Goal: Information Seeking & Learning: Find specific fact

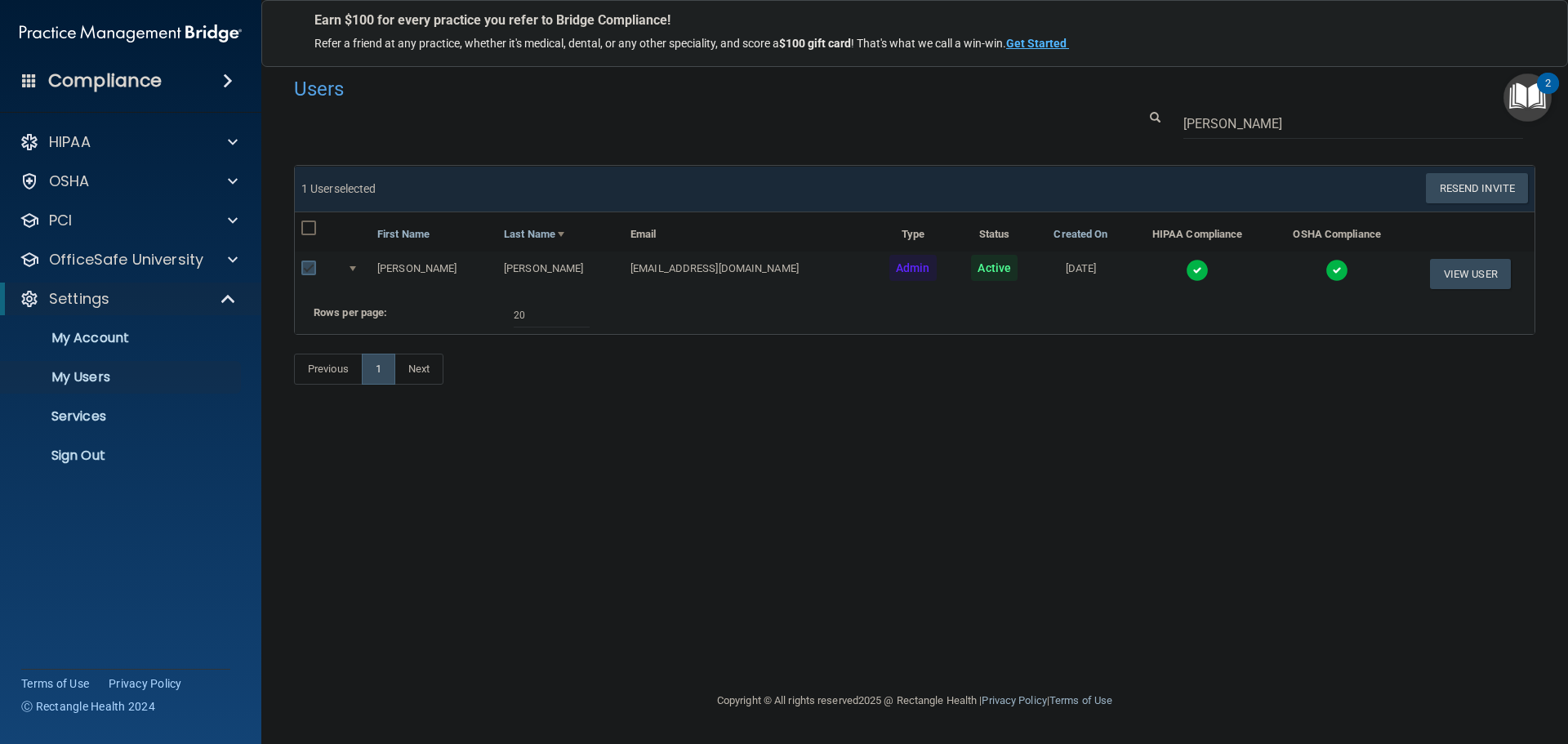
select select "20"
click at [103, 456] on p "Sign Out" at bounding box center [122, 456] width 223 height 17
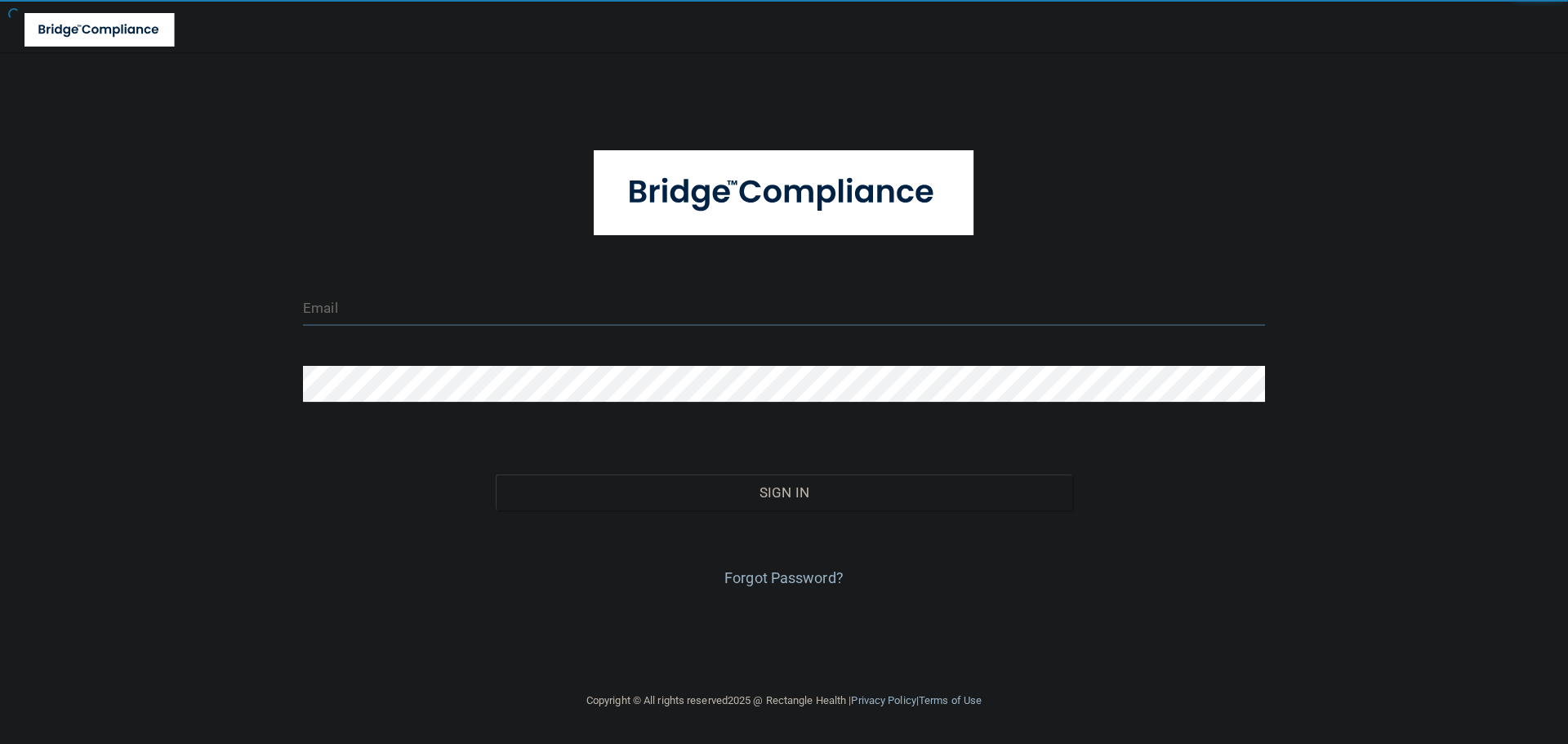
type input "[EMAIL_ADDRESS][DOMAIN_NAME]"
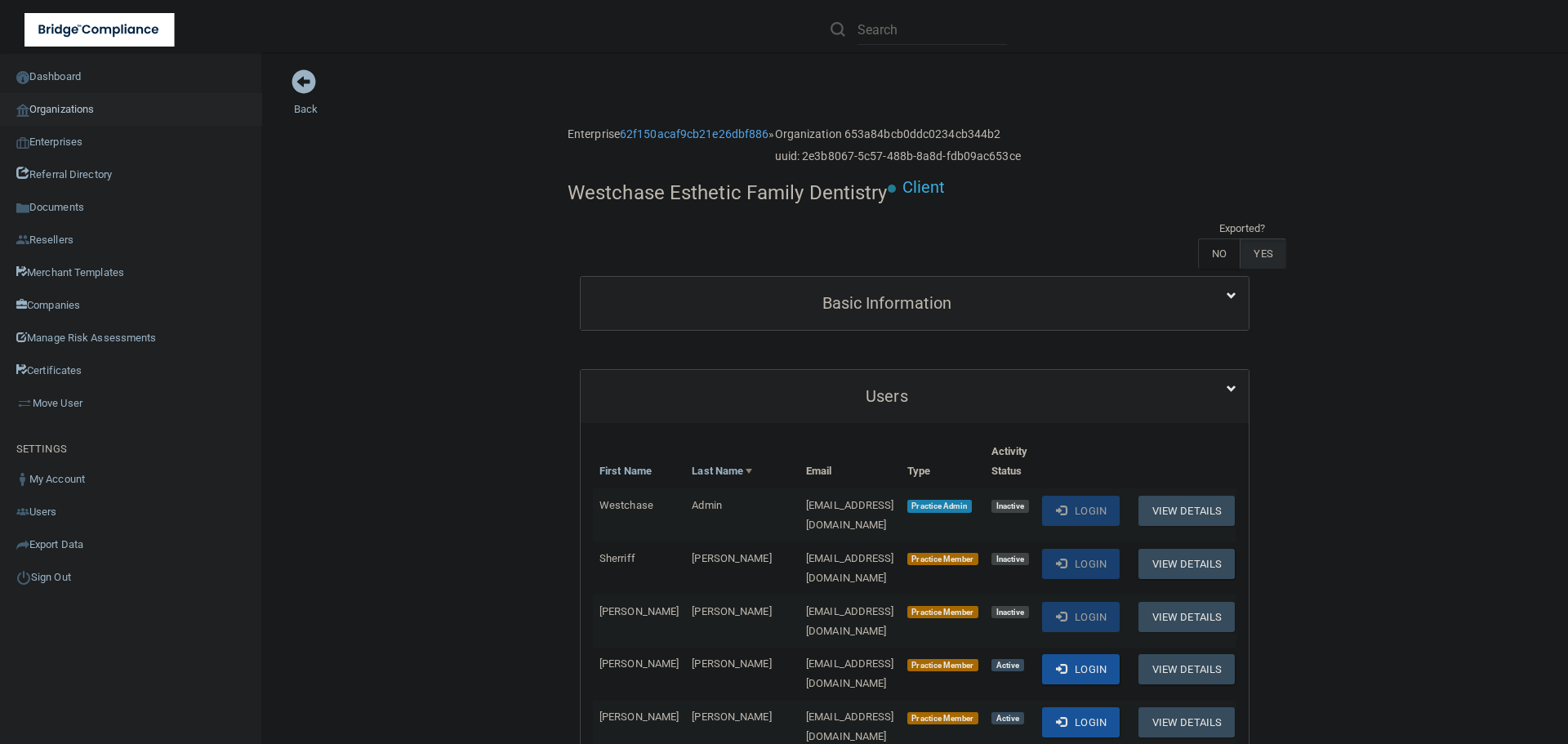
scroll to position [817, 0]
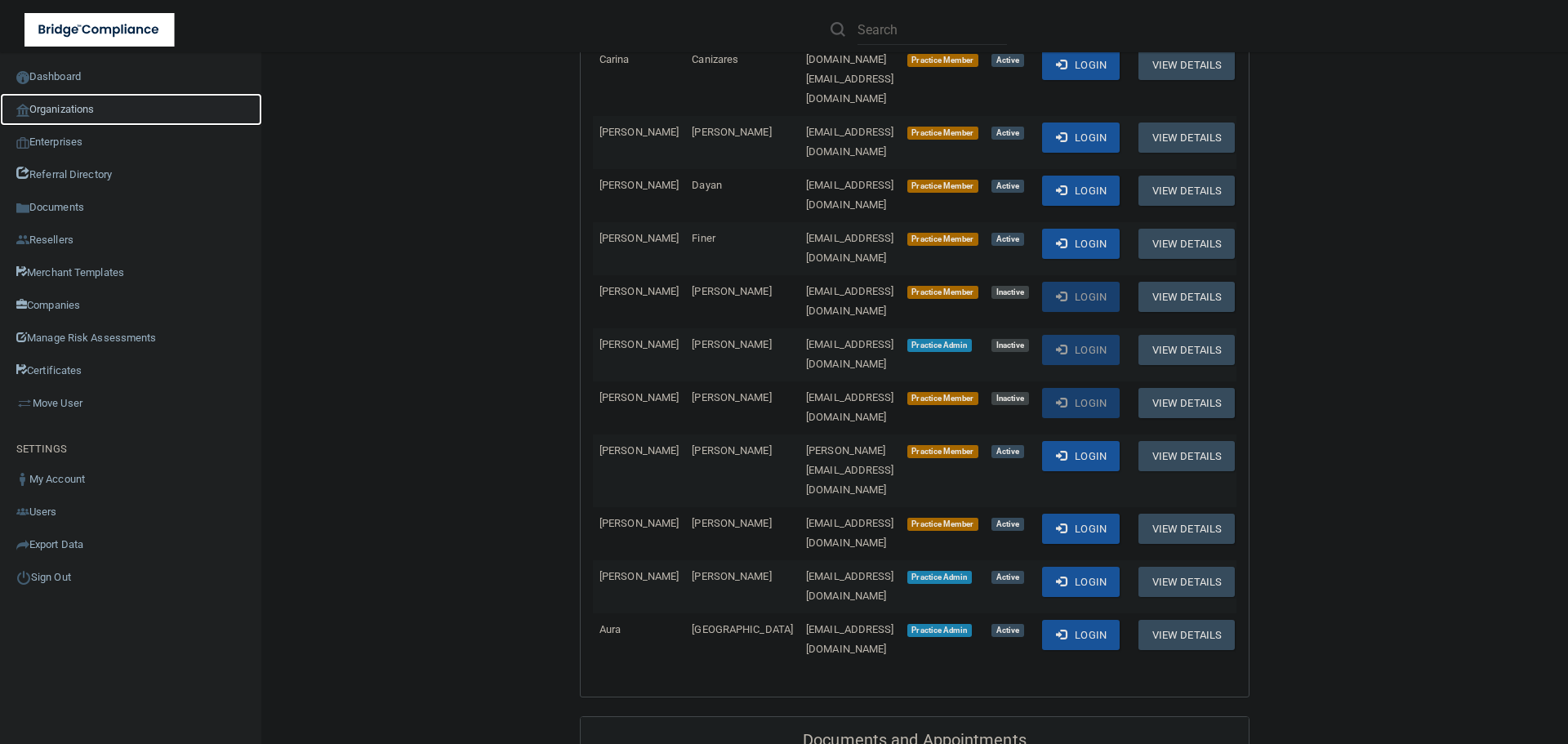
click at [60, 106] on link "Organizations" at bounding box center [131, 109] width 262 height 32
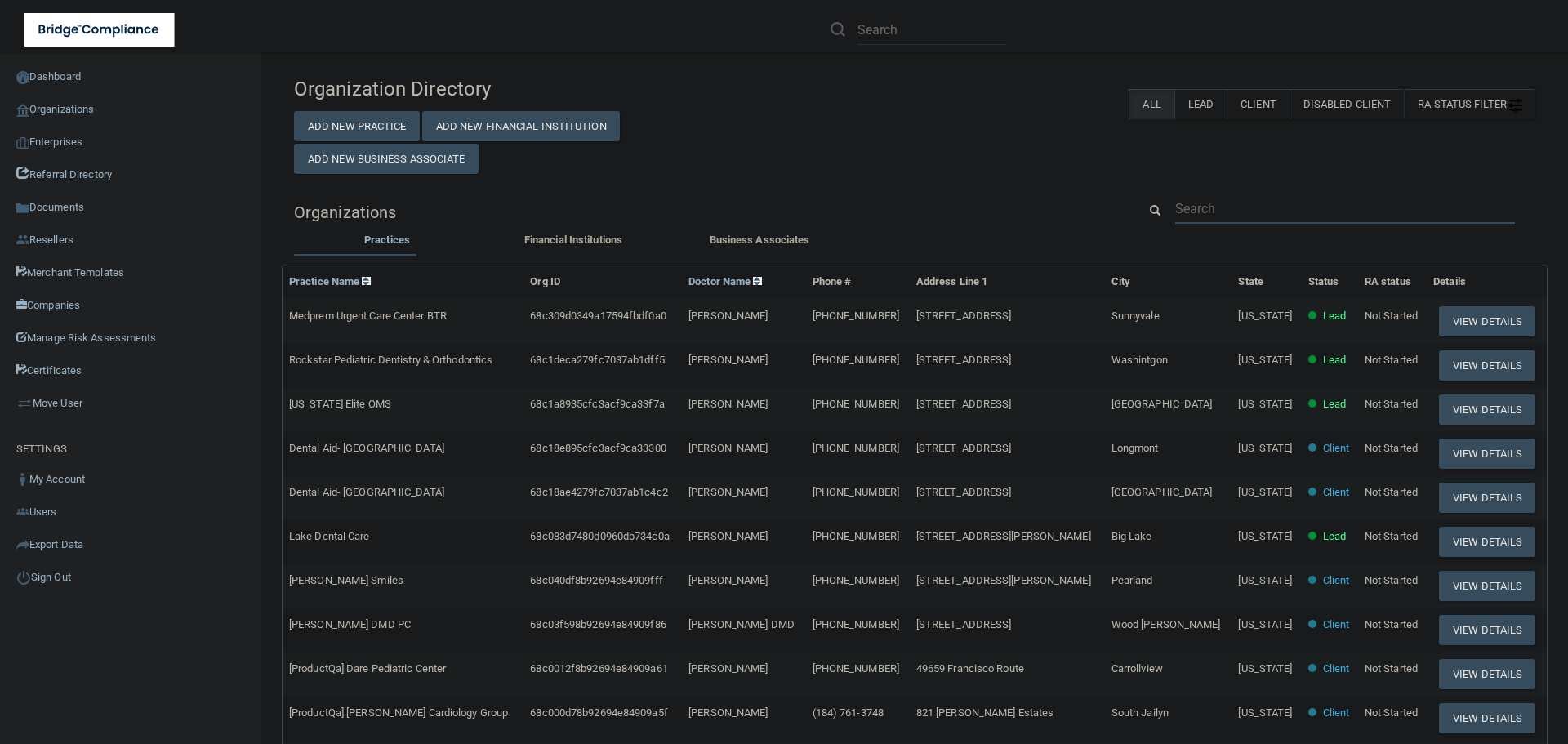
click at [1215, 205] on input "text" at bounding box center [1346, 208] width 340 height 30
paste input "Hydration Therapy & Weight Loss Center"
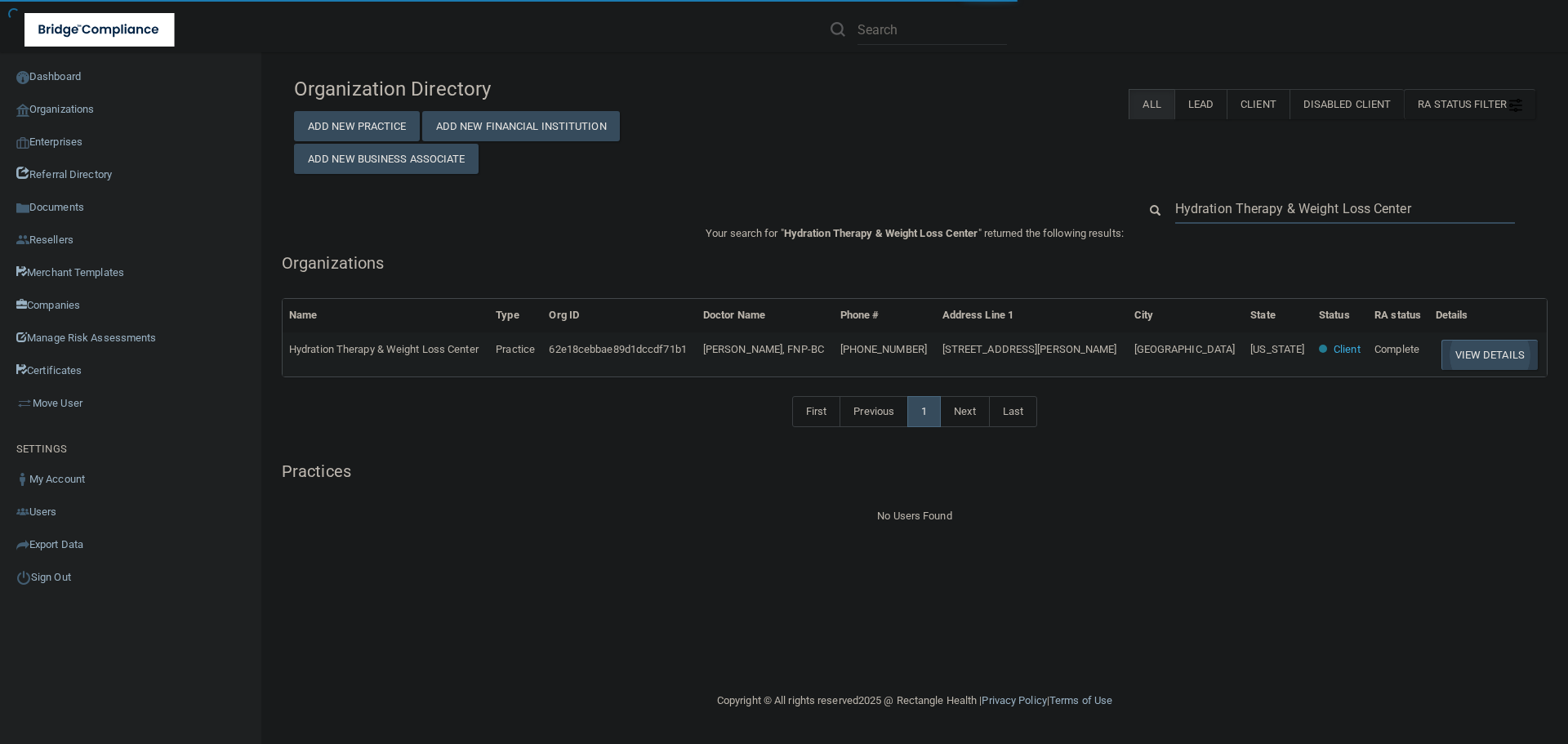
type input "Hydration Therapy & Weight Loss Center"
click at [1463, 355] on button "View Details" at bounding box center [1490, 355] width 96 height 30
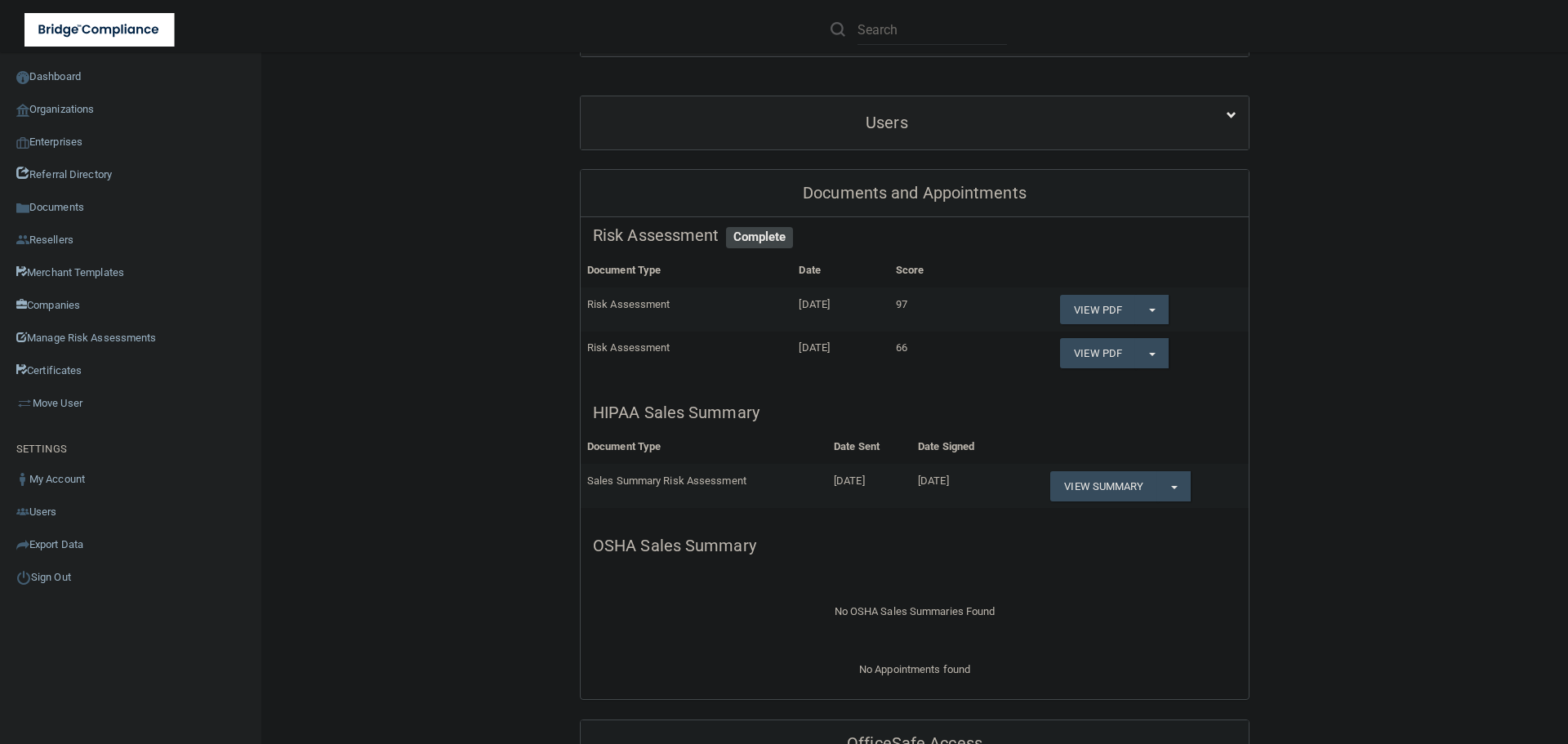
scroll to position [327, 0]
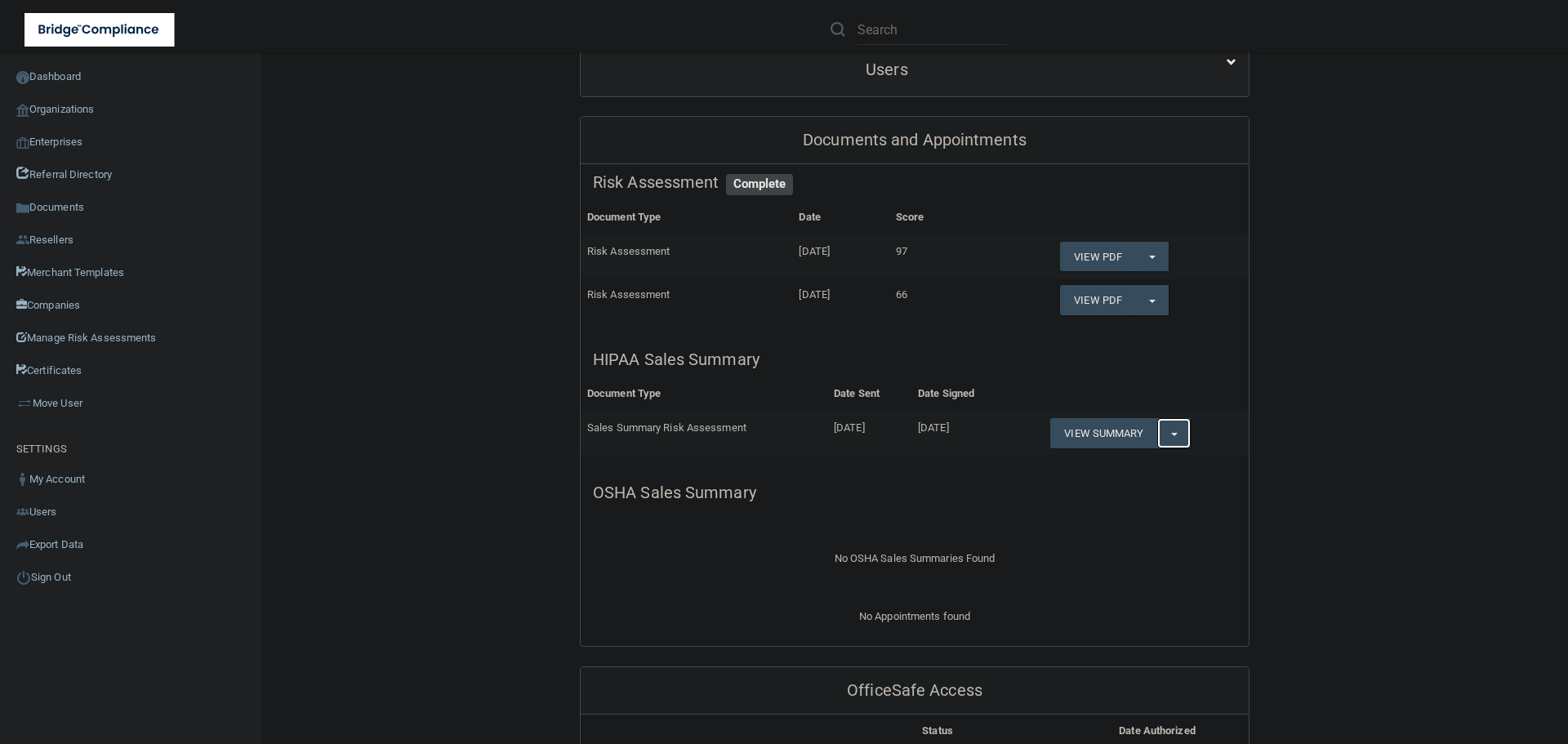
click at [1171, 433] on span "button" at bounding box center [1175, 435] width 7 height 3
click at [1142, 460] on link "Download as PDF" at bounding box center [1118, 466] width 135 height 25
click at [85, 103] on link "Organizations" at bounding box center [131, 109] width 262 height 32
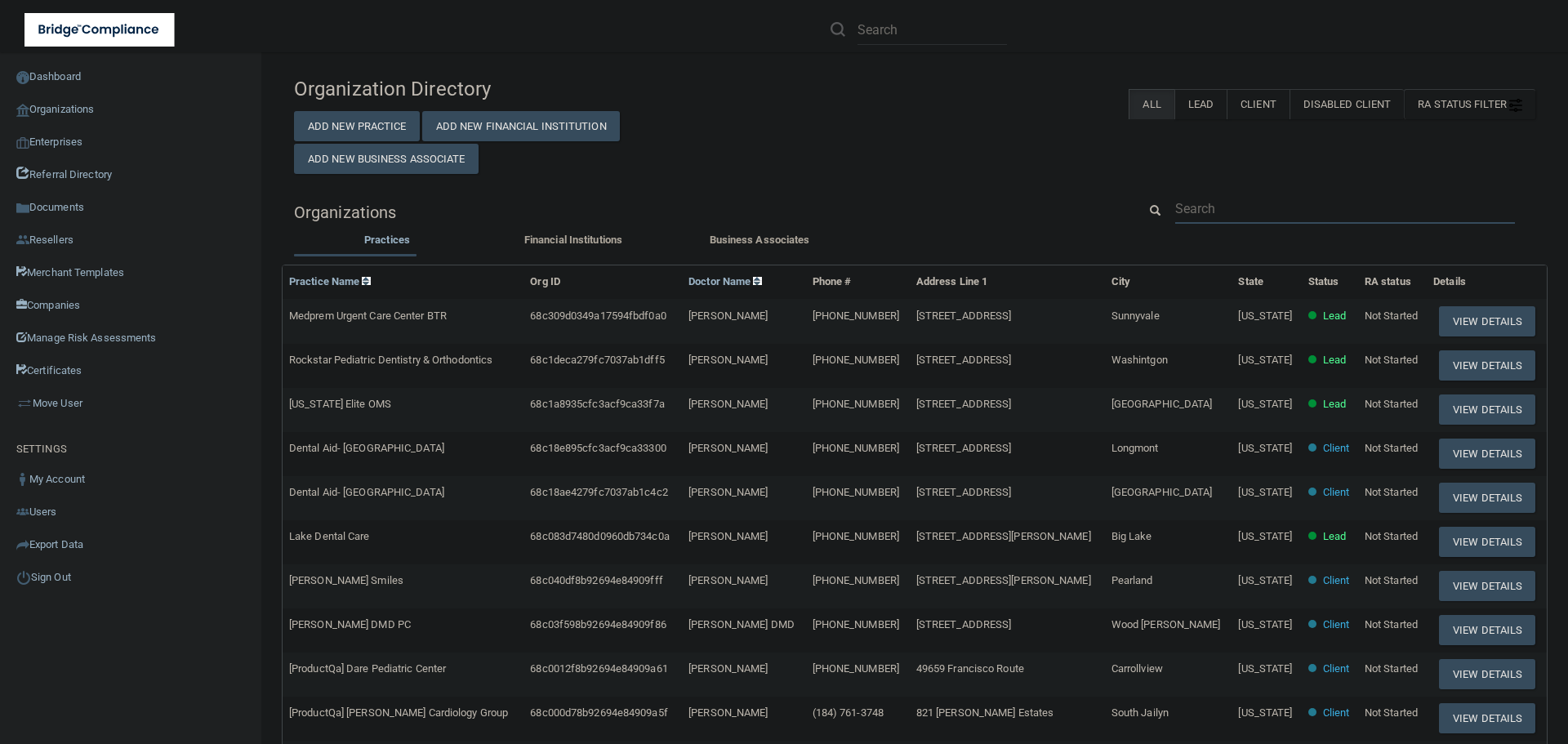
click at [1197, 207] on input "text" at bounding box center [1346, 208] width 340 height 30
paste input "rcomire@manchesterob.com"
type input "rcomire@manchesterob.com"
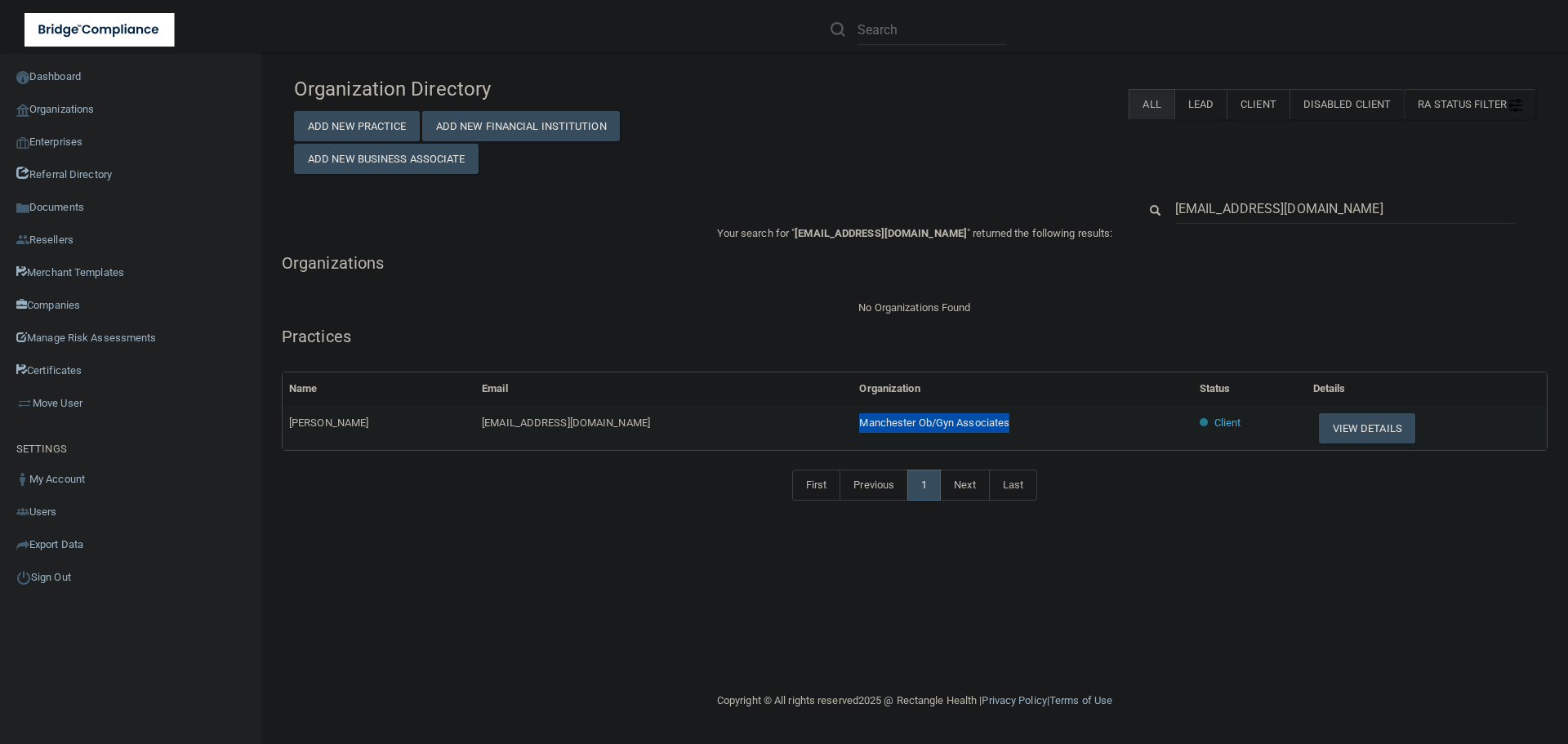
drag, startPoint x: 967, startPoint y: 419, endPoint x: 782, endPoint y: 411, distance: 185.2
click at [782, 411] on tr "Rene Comire rcomire@manchesterob.com Manchester Ob/Gyn Associates Client View D…" at bounding box center [915, 427] width 1264 height 44
copy tr "Manchester Ob/Gyn Associates"
click at [1355, 422] on button "View Details" at bounding box center [1367, 428] width 96 height 30
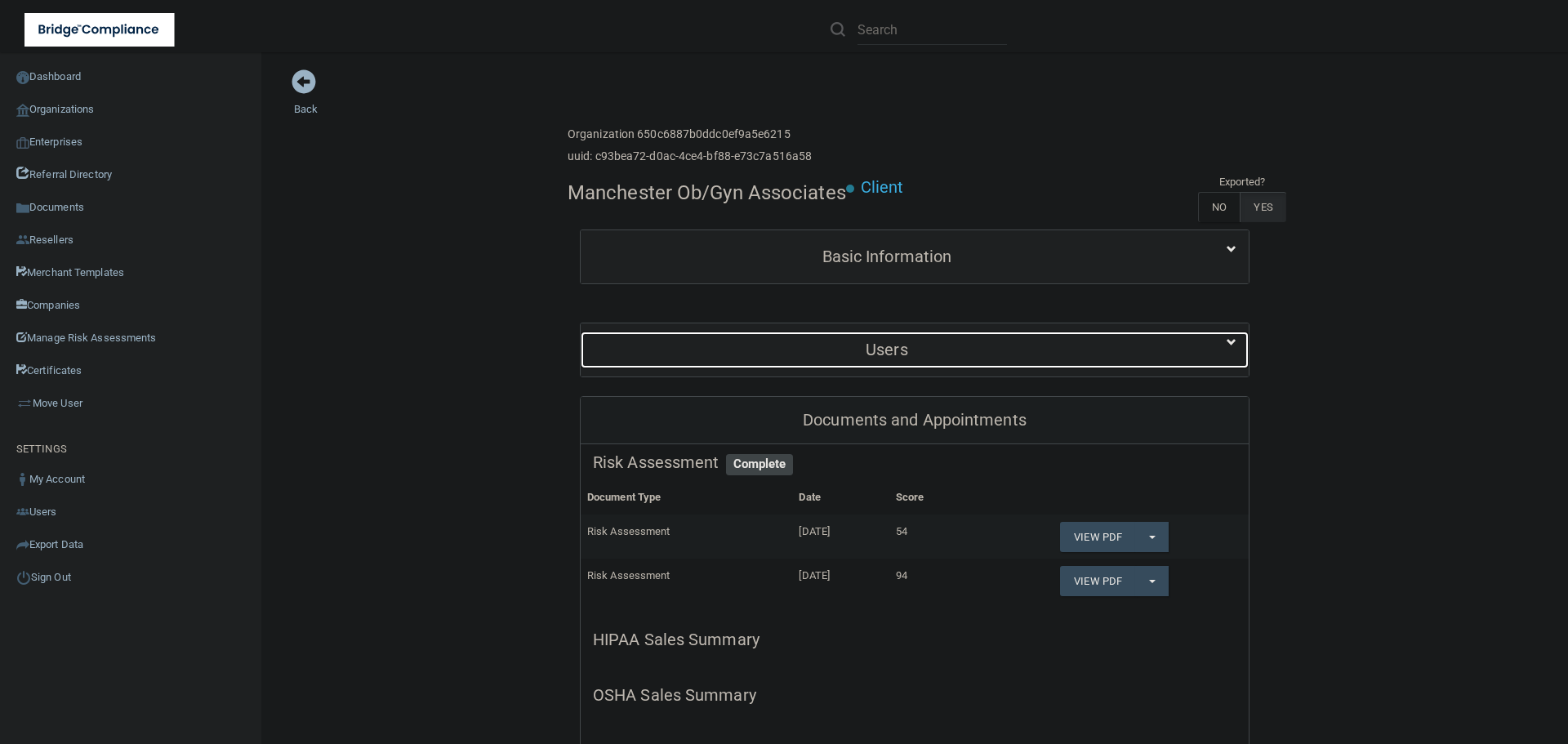
click at [859, 344] on h5 "Users" at bounding box center [887, 350] width 588 height 18
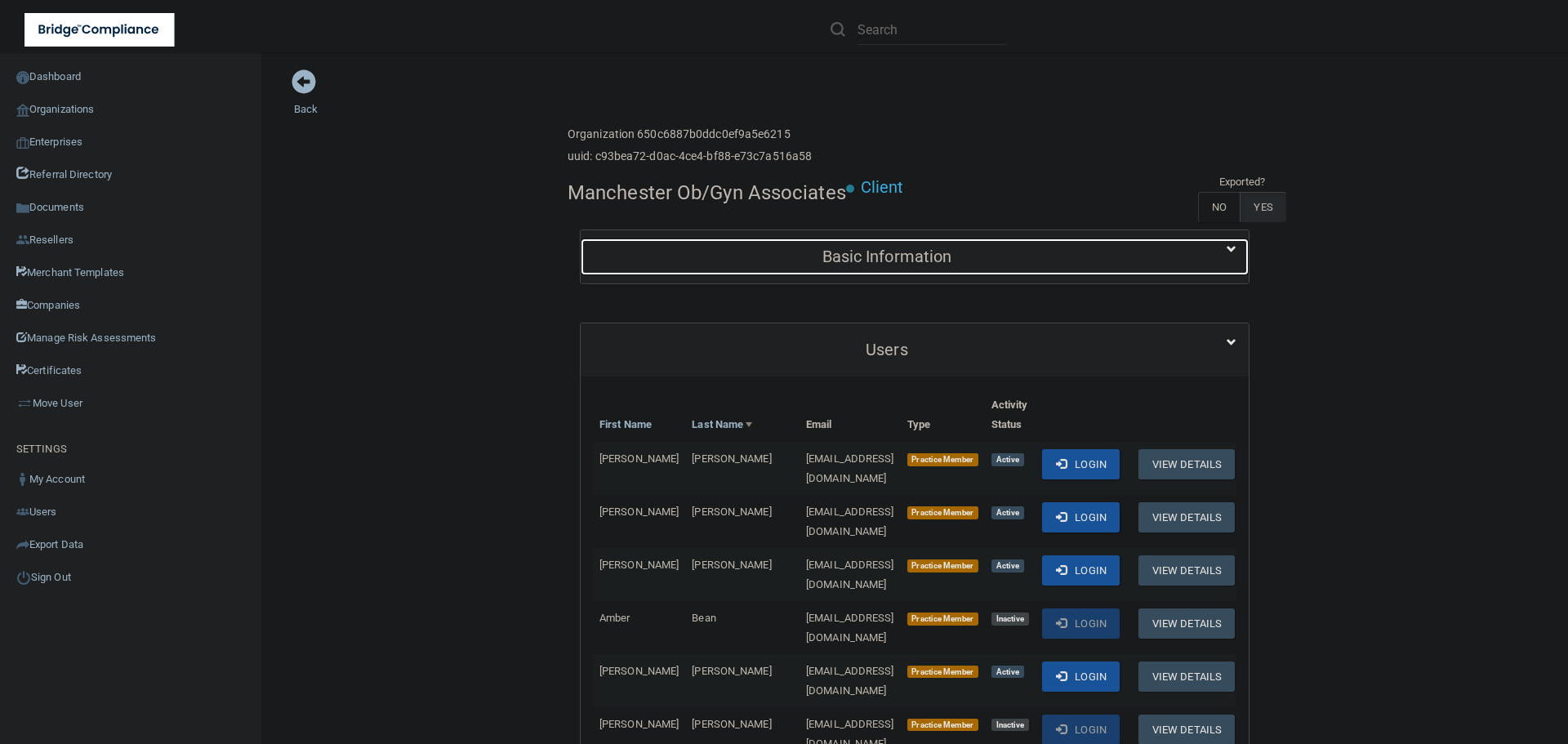
click at [857, 265] on h5 "Basic Information" at bounding box center [887, 256] width 588 height 18
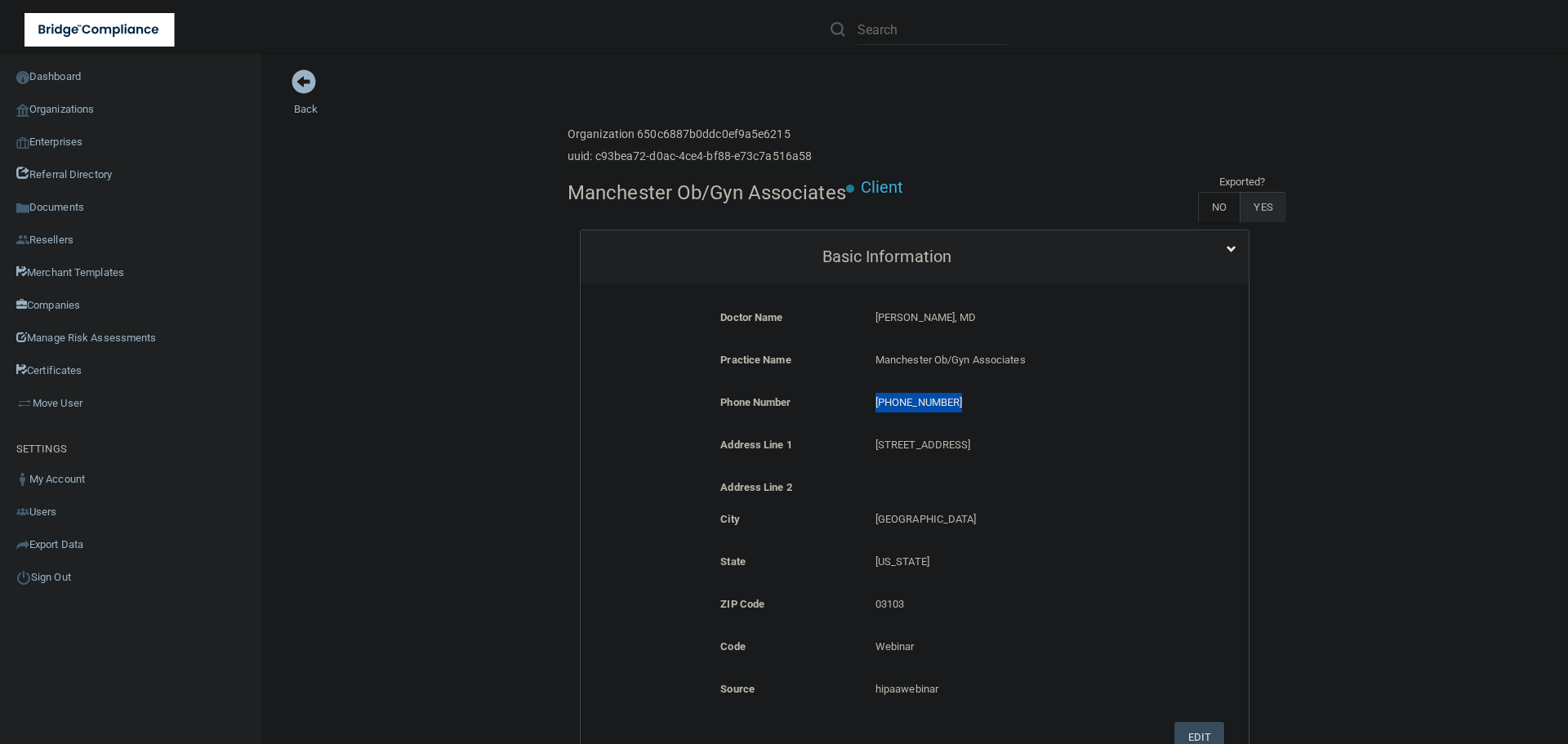
drag, startPoint x: 952, startPoint y: 400, endPoint x: 870, endPoint y: 400, distance: 82.0
click at [875, 400] on p "(603) 622-3162" at bounding box center [1018, 403] width 285 height 20
copy p "(603) 622-3162"
click at [108, 100] on link "Organizations" at bounding box center [131, 109] width 262 height 32
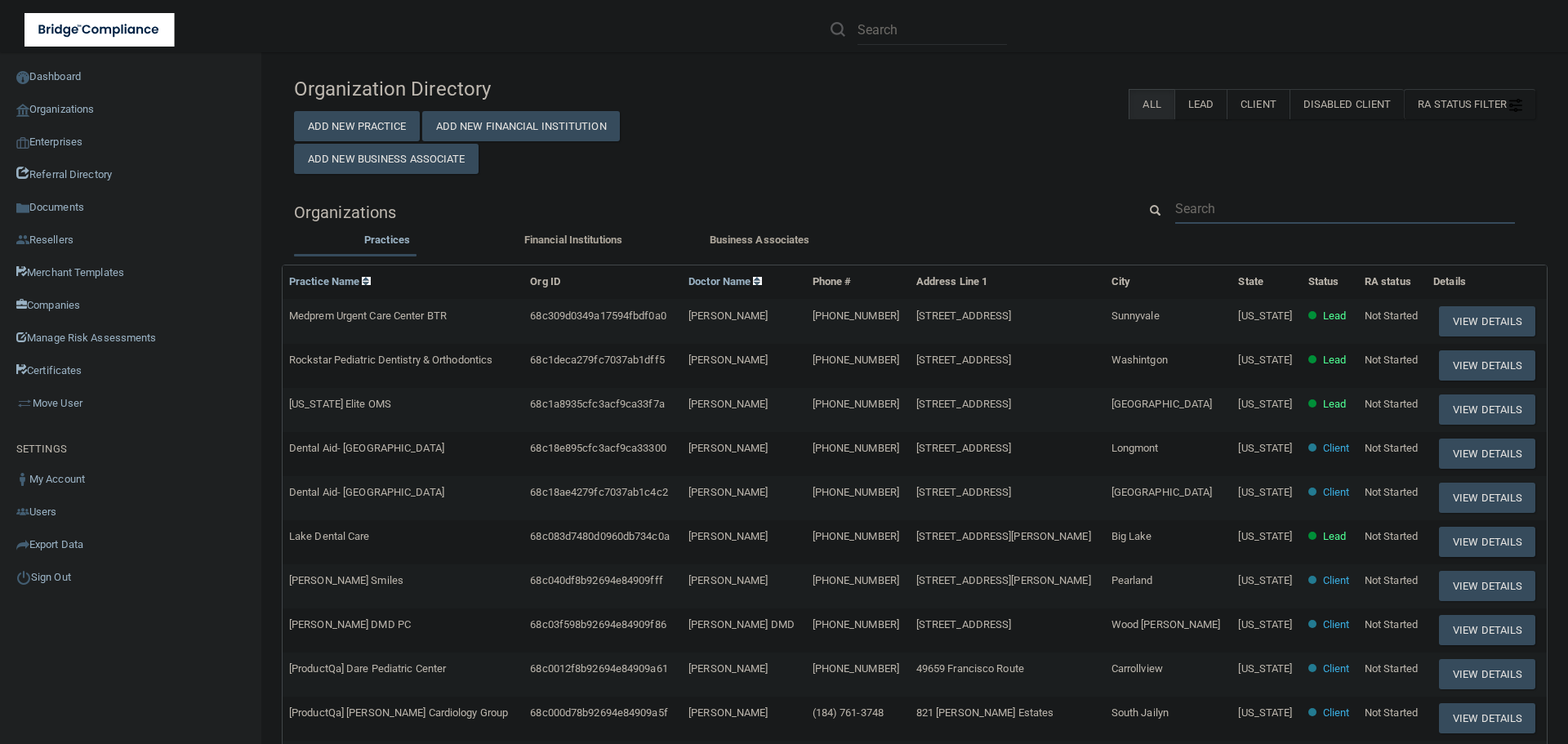
click at [1210, 212] on input "text" at bounding box center [1346, 208] width 340 height 30
paste input "taranehazar89@gmail.com"
type input "taranehazar89@gmail.com"
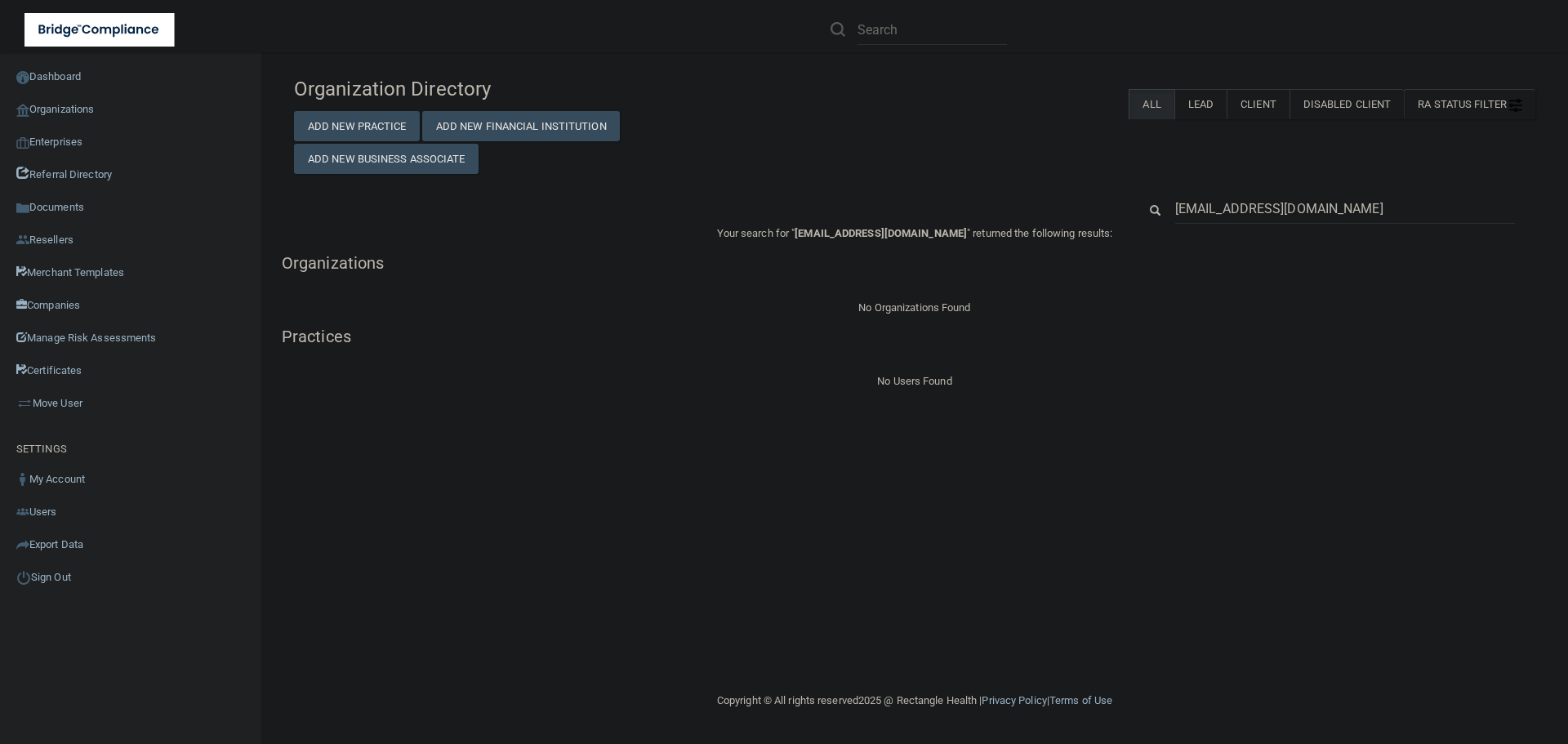
drag, startPoint x: 1246, startPoint y: 216, endPoint x: 1416, endPoint y: 224, distance: 170.2
click at [1416, 224] on input "taranehazar89@gmail.com" at bounding box center [1346, 208] width 340 height 30
type input "taranehazar"
drag, startPoint x: 1384, startPoint y: 205, endPoint x: 1167, endPoint y: 205, distance: 217.0
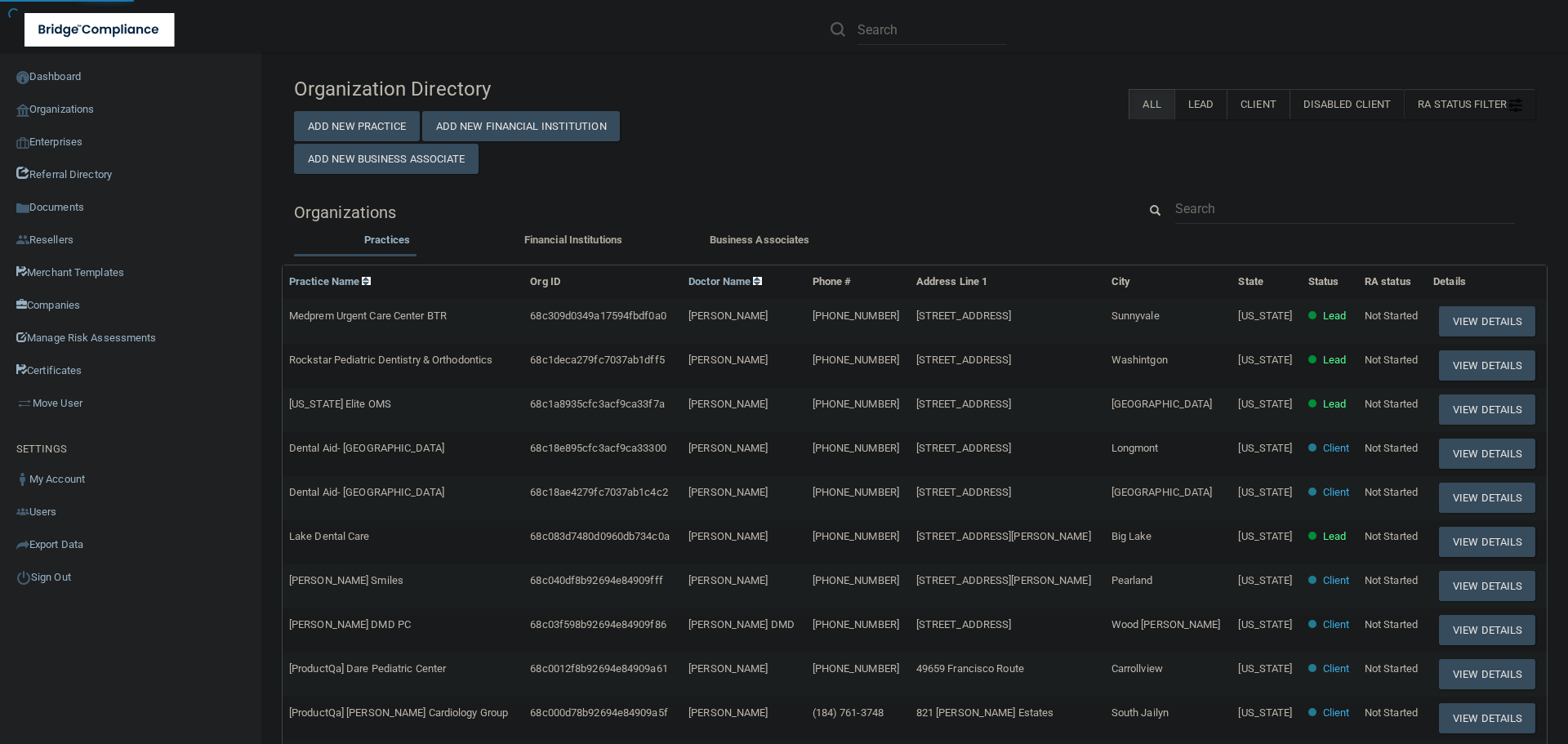
click at [936, 107] on div "RA Status Filter Clear Filter Incomplete Not Started Complete All Lead Client D…" at bounding box center [1126, 104] width 820 height 30
click at [1206, 192] on div "Organization Directory Add New Practice Add New Financial Institution Add New B…" at bounding box center [914, 540] width 1242 height 942
click at [1205, 198] on input "text" at bounding box center [1346, 208] width 340 height 30
paste input "Be Balanced"
type input "Be Balanced"
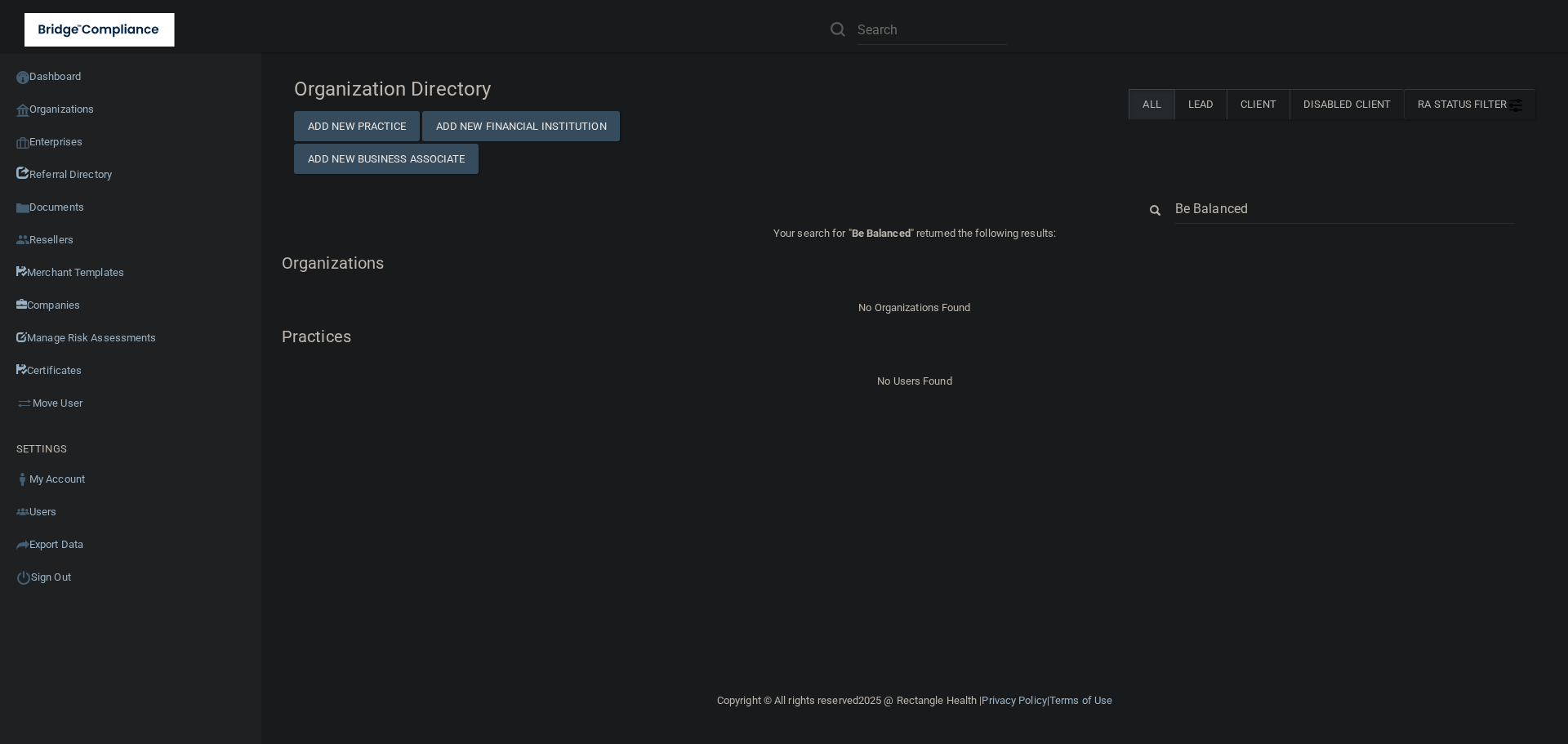
click at [1196, 216] on input "Be Balanced" at bounding box center [1346, 208] width 340 height 30
type input "BeBalanced"
